Goal: Task Accomplishment & Management: Manage account settings

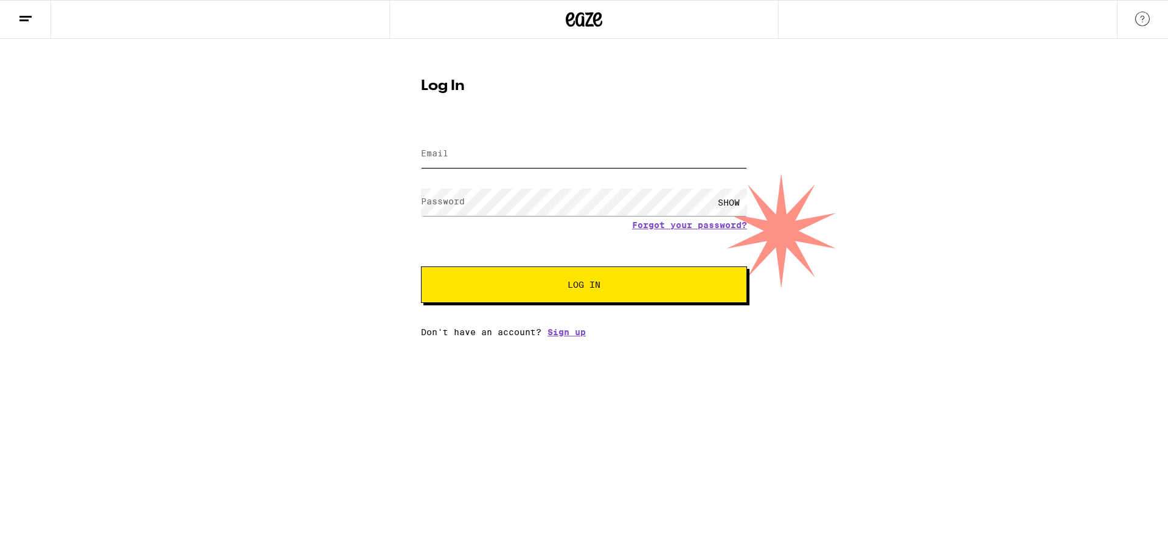
drag, startPoint x: 0, startPoint y: 0, endPoint x: 480, endPoint y: 156, distance: 505.1
click at [480, 156] on input "Email" at bounding box center [584, 153] width 326 height 27
type input "[PERSON_NAME][EMAIL_ADDRESS][DOMAIN_NAME]"
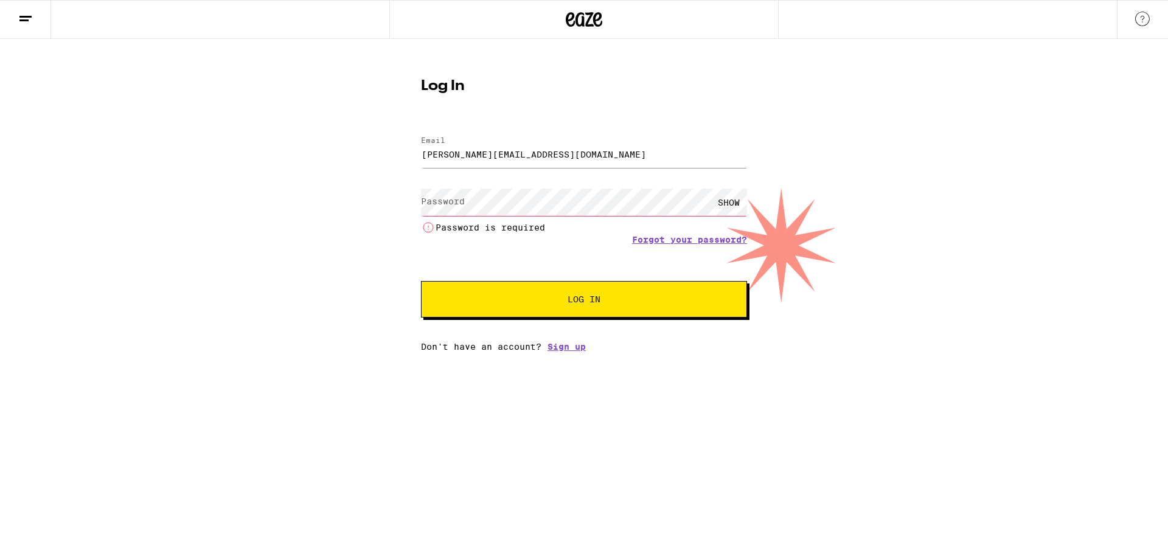
click at [574, 126] on form "Email Email [PERSON_NAME][EMAIL_ADDRESS][DOMAIN_NAME] Password Password SHOW Pa…" at bounding box center [584, 220] width 326 height 193
click at [440, 204] on label "Password" at bounding box center [443, 201] width 44 height 10
